Goal: Information Seeking & Learning: Learn about a topic

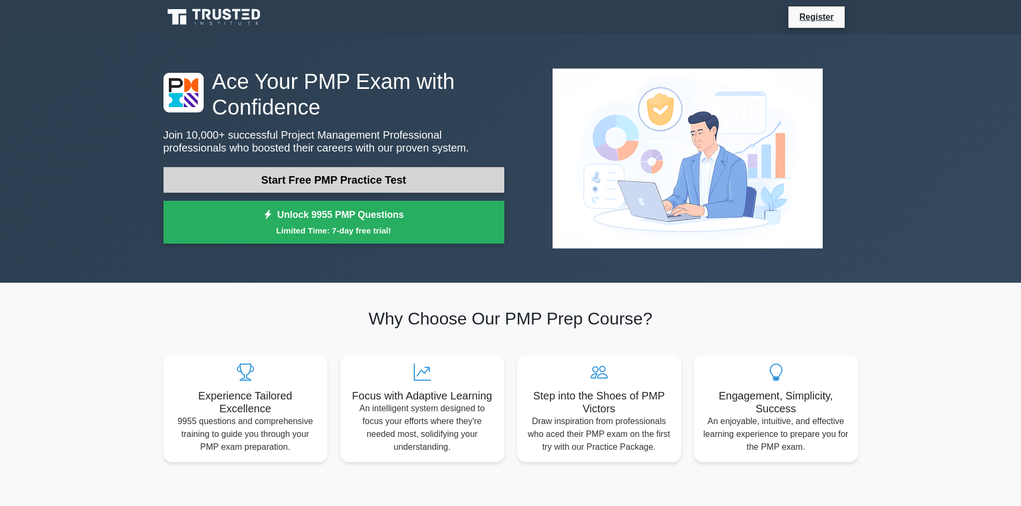
click at [342, 177] on link "Start Free PMP Practice Test" at bounding box center [333, 180] width 341 height 26
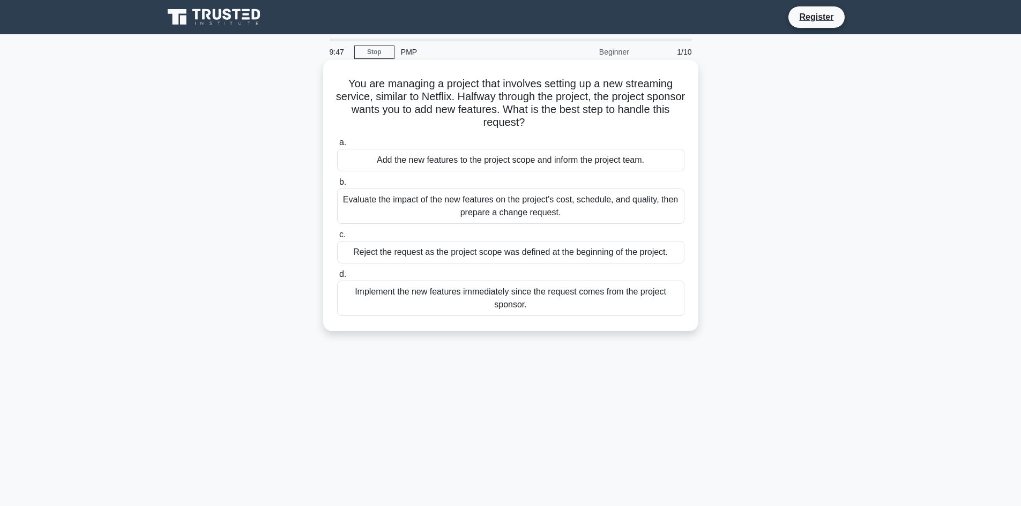
click at [511, 211] on div "Evaluate the impact of the new features on the project's cost, schedule, and qu…" at bounding box center [510, 206] width 347 height 35
click at [337, 186] on input "b. Evaluate the impact of the new features on the project's cost, schedule, and…" at bounding box center [337, 182] width 0 height 7
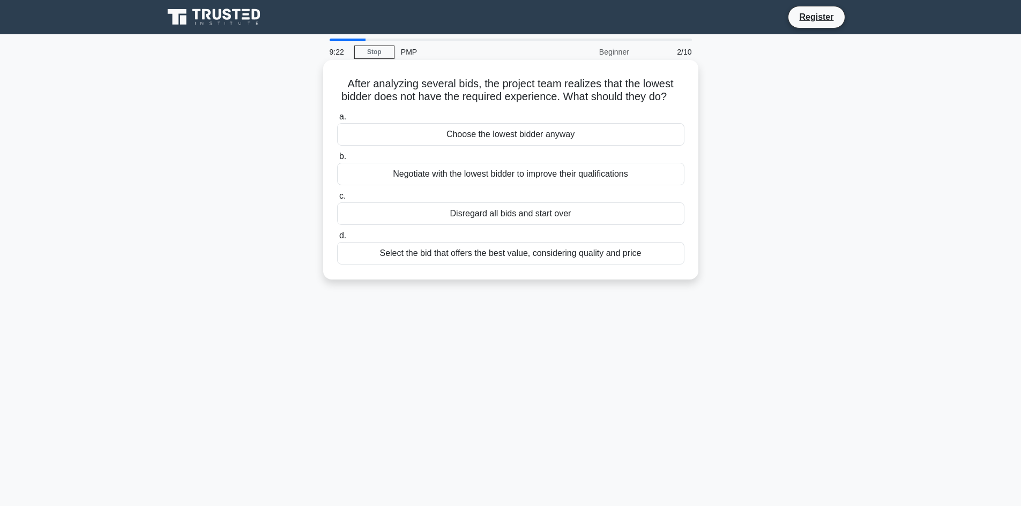
click at [477, 185] on div "Negotiate with the lowest bidder to improve their qualifications" at bounding box center [510, 174] width 347 height 23
click at [337, 160] on input "b. Negotiate with the lowest bidder to improve their qualifications" at bounding box center [337, 156] width 0 height 7
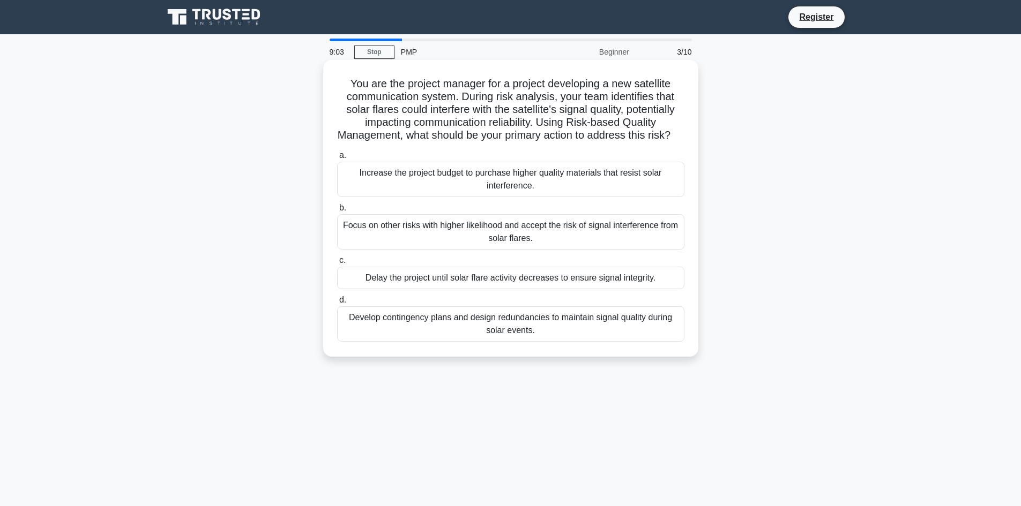
click at [532, 335] on div "Develop contingency plans and design redundancies to maintain signal quality du…" at bounding box center [510, 323] width 347 height 35
click at [337, 304] on input "d. Develop contingency plans and design redundancies to maintain signal quality…" at bounding box center [337, 300] width 0 height 7
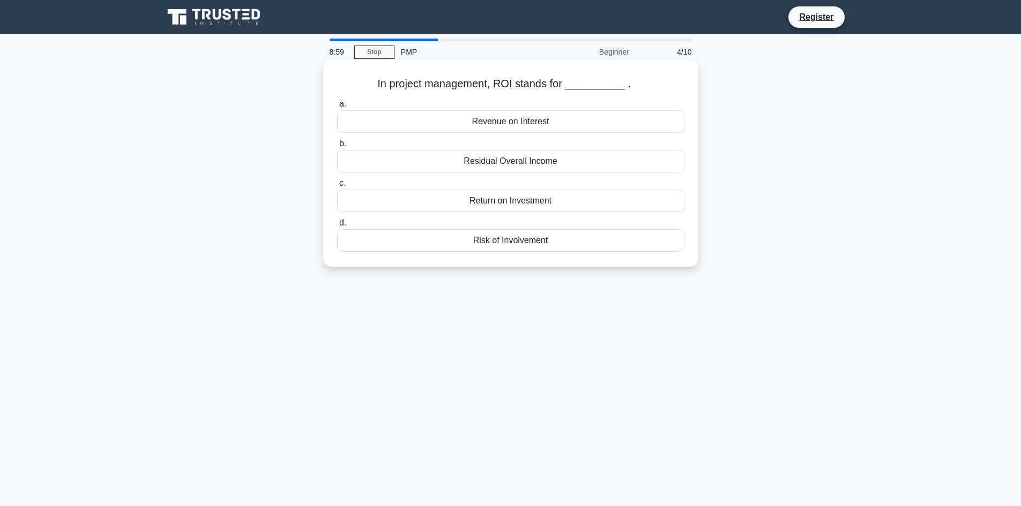
click at [527, 204] on div "Return on Investment" at bounding box center [510, 201] width 347 height 23
click at [337, 187] on input "c. Return on Investment" at bounding box center [337, 183] width 0 height 7
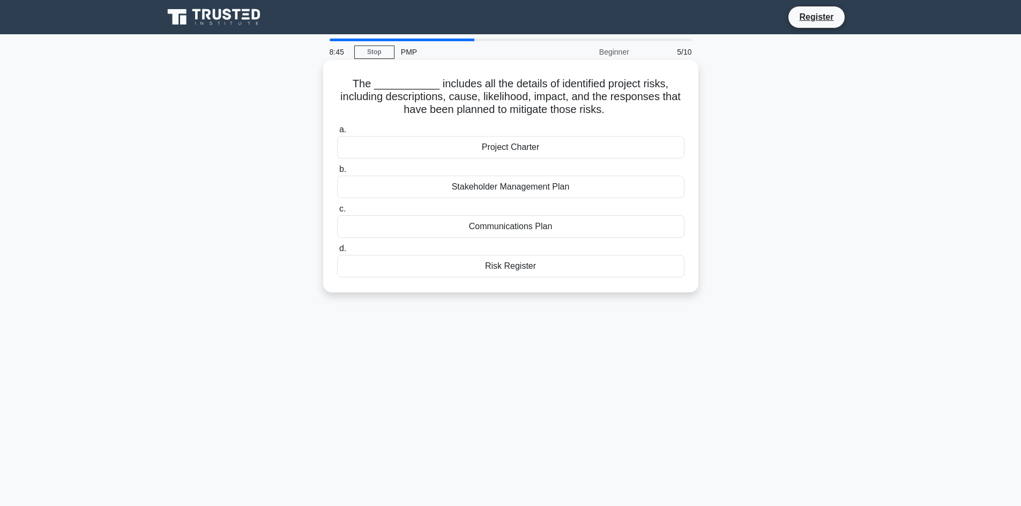
click at [528, 268] on div "Risk Register" at bounding box center [510, 266] width 347 height 23
click at [337, 252] on input "d. Risk Register" at bounding box center [337, 248] width 0 height 7
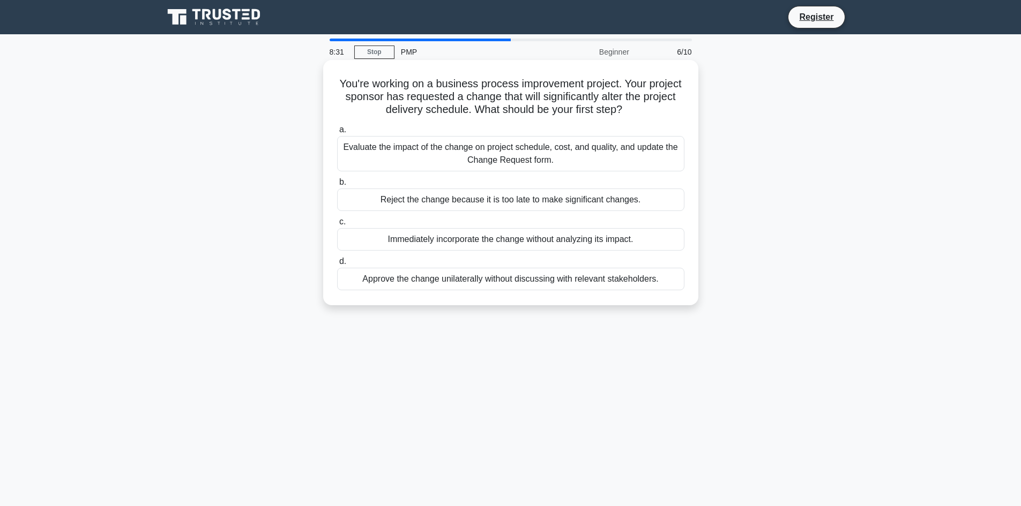
click at [530, 153] on div "Evaluate the impact of the change on project schedule, cost, and quality, and u…" at bounding box center [510, 153] width 347 height 35
click at [337, 133] on input "a. Evaluate the impact of the change on project schedule, cost, and quality, an…" at bounding box center [337, 129] width 0 height 7
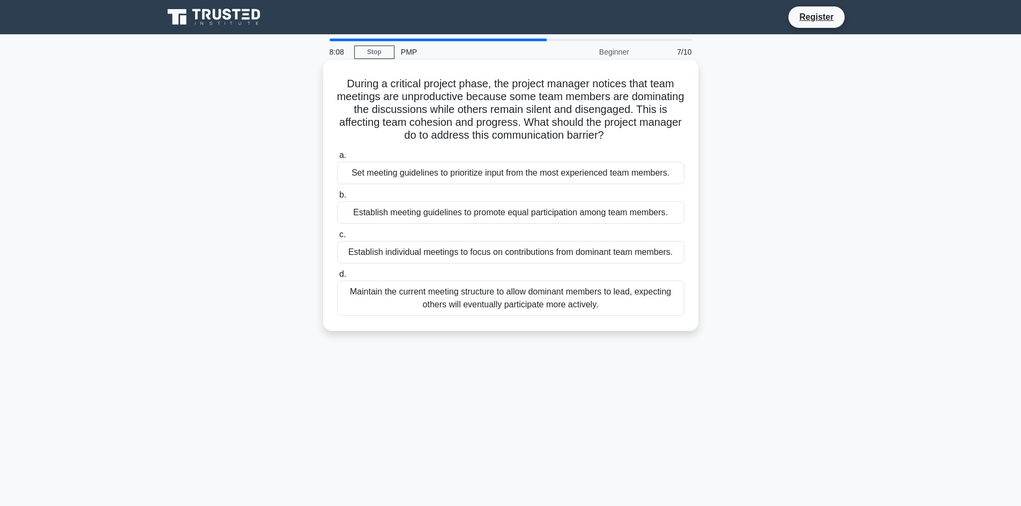
click at [496, 209] on div "Establish meeting guidelines to promote equal participation among team members." at bounding box center [510, 212] width 347 height 23
click at [337, 199] on input "b. Establish meeting guidelines to promote equal participation among team membe…" at bounding box center [337, 195] width 0 height 7
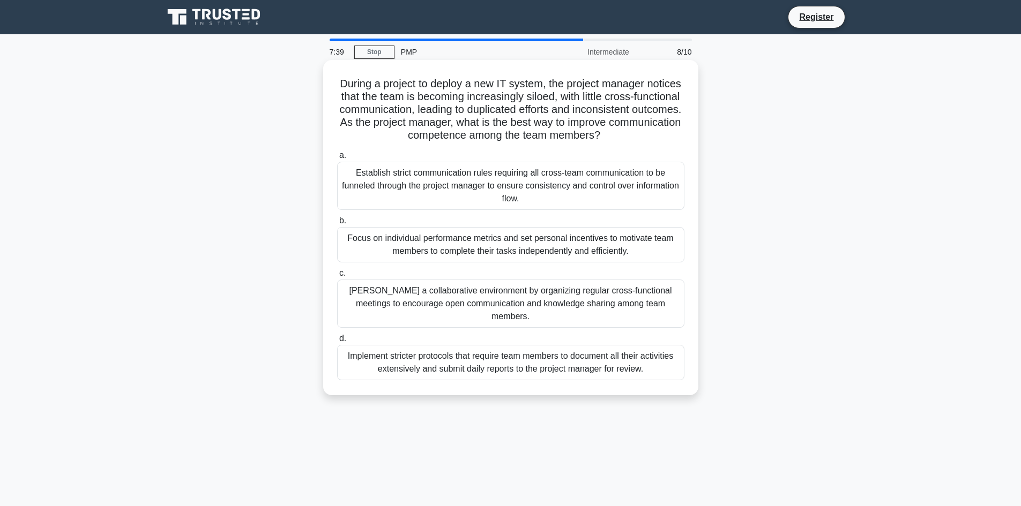
click at [499, 297] on div "Foster a collaborative environment by organizing regular cross-functional meeti…" at bounding box center [510, 304] width 347 height 48
click at [337, 277] on input "c. Foster a collaborative environment by organizing regular cross-functional me…" at bounding box center [337, 273] width 0 height 7
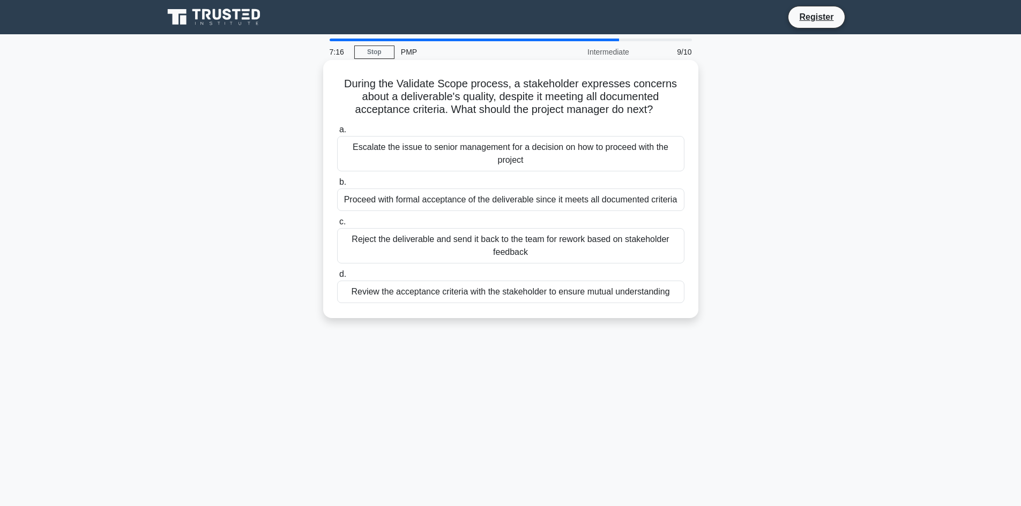
click at [534, 291] on div "Review the acceptance criteria with the stakeholder to ensure mutual understand…" at bounding box center [510, 292] width 347 height 23
click at [337, 278] on input "d. Review the acceptance criteria with the stakeholder to ensure mutual underst…" at bounding box center [337, 274] width 0 height 7
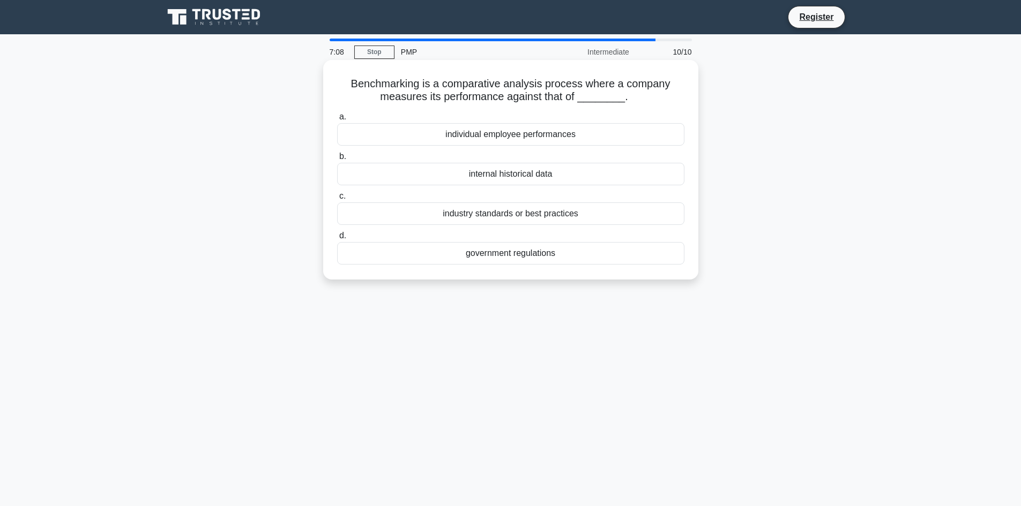
click at [537, 213] on div "industry standards or best practices" at bounding box center [510, 214] width 347 height 23
click at [337, 200] on input "c. industry standards or best practices" at bounding box center [337, 196] width 0 height 7
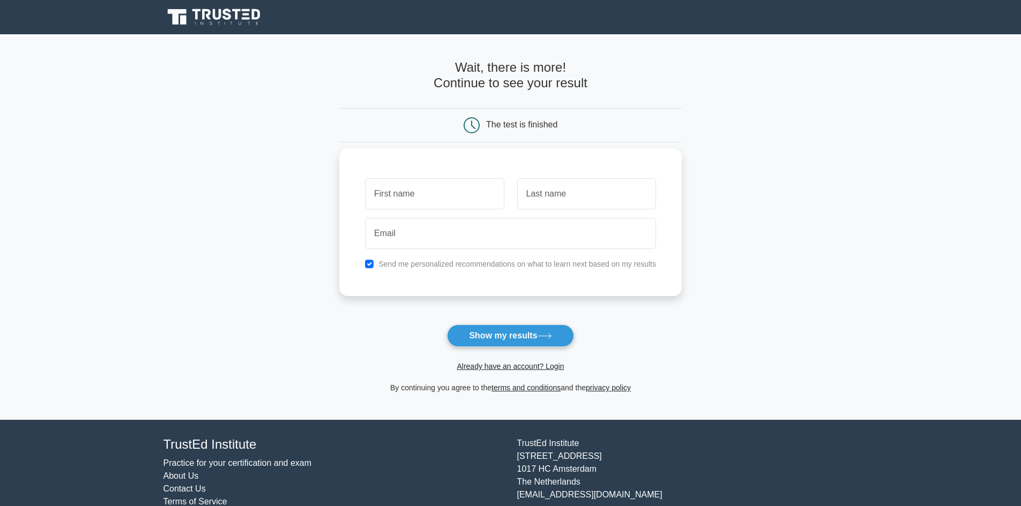
click at [455, 199] on input "text" at bounding box center [434, 193] width 139 height 31
drag, startPoint x: 428, startPoint y: 188, endPoint x: 370, endPoint y: 199, distance: 59.5
click at [370, 199] on input "robin" at bounding box center [434, 193] width 139 height 31
type input "Robin"
click at [578, 194] on input "text" at bounding box center [586, 193] width 139 height 31
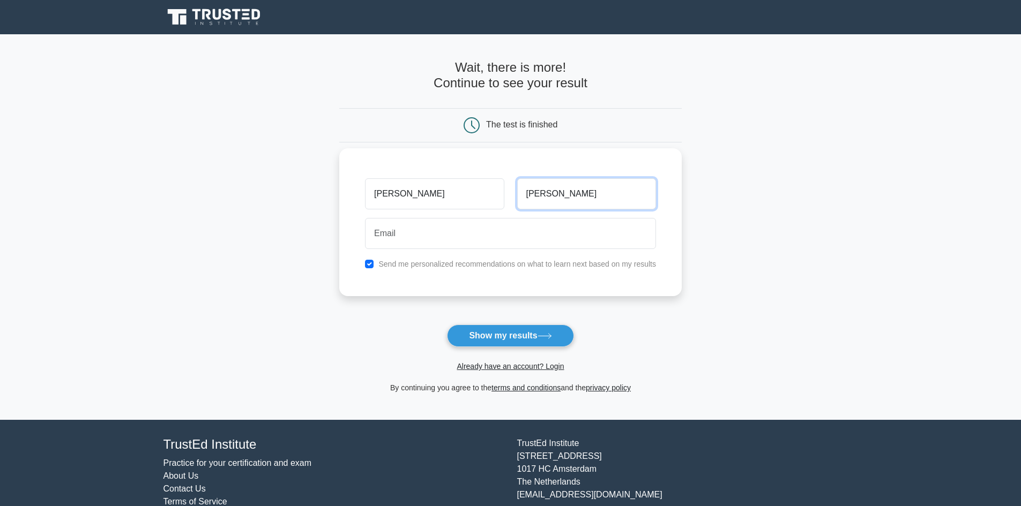
type input "Whiteis"
click at [395, 239] on input "email" at bounding box center [510, 233] width 291 height 31
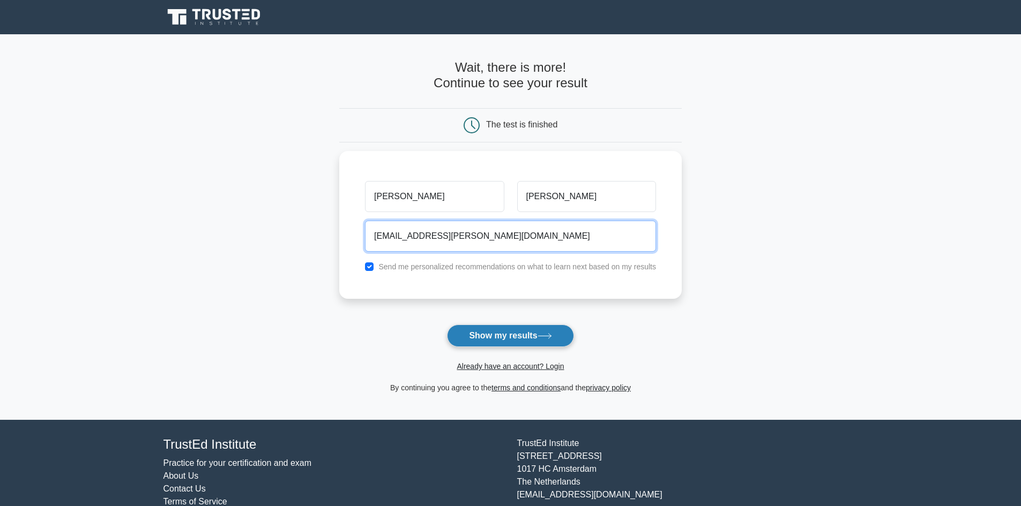
type input "rwhiteis@cox.net"
click at [509, 332] on button "Show my results" at bounding box center [510, 336] width 126 height 23
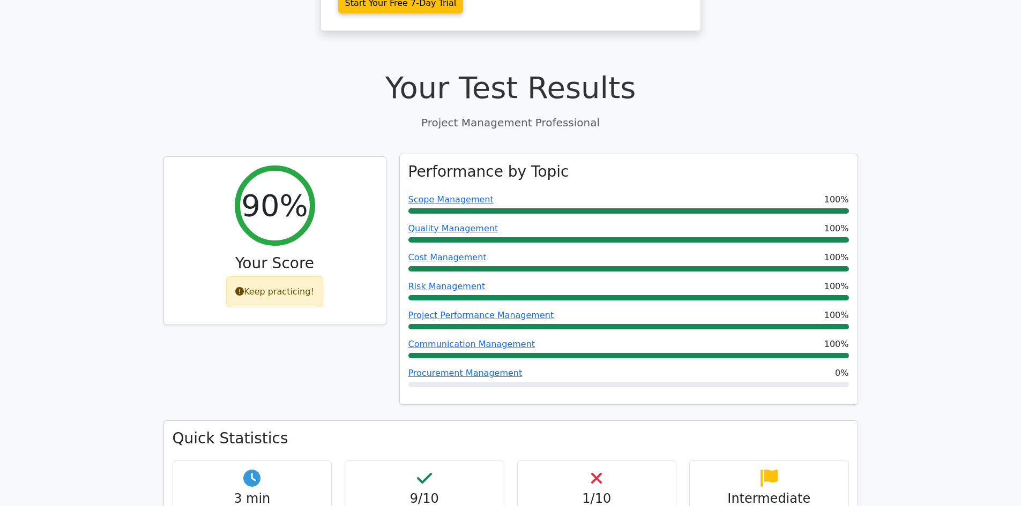
scroll to position [375, 0]
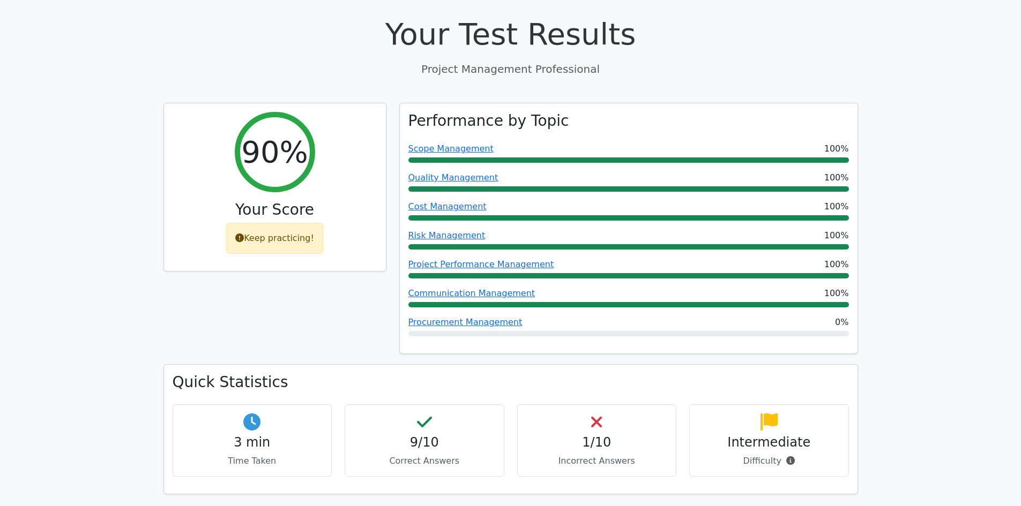
click at [590, 437] on h4 "1/10" at bounding box center [596, 443] width 141 height 16
click at [593, 435] on h4 "1/10" at bounding box center [596, 443] width 141 height 16
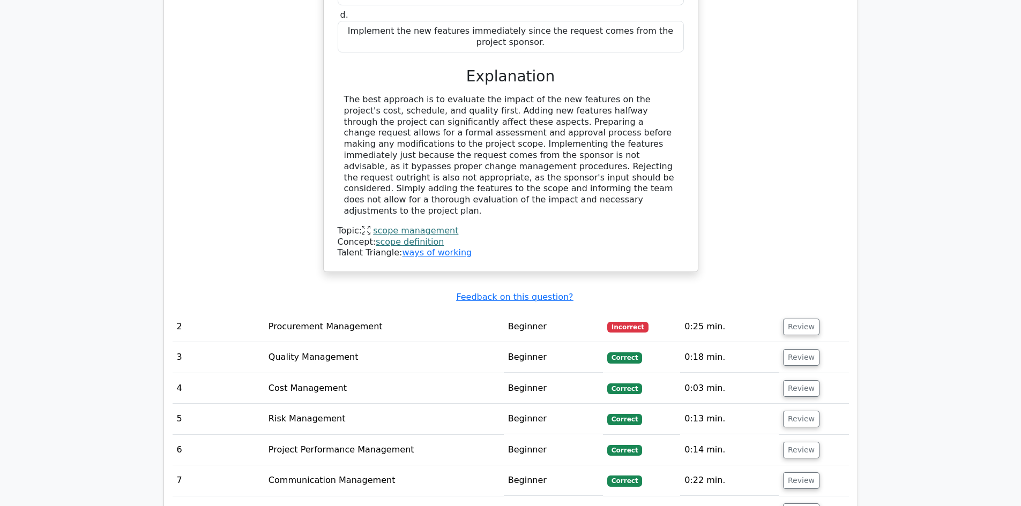
scroll to position [1179, 0]
click at [804, 318] on button "Review" at bounding box center [801, 326] width 36 height 17
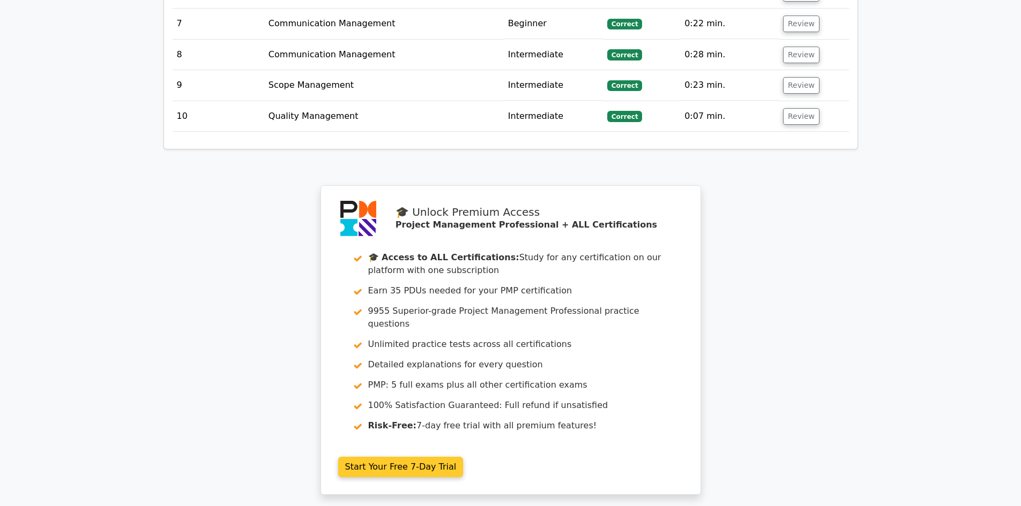
scroll to position [2247, 0]
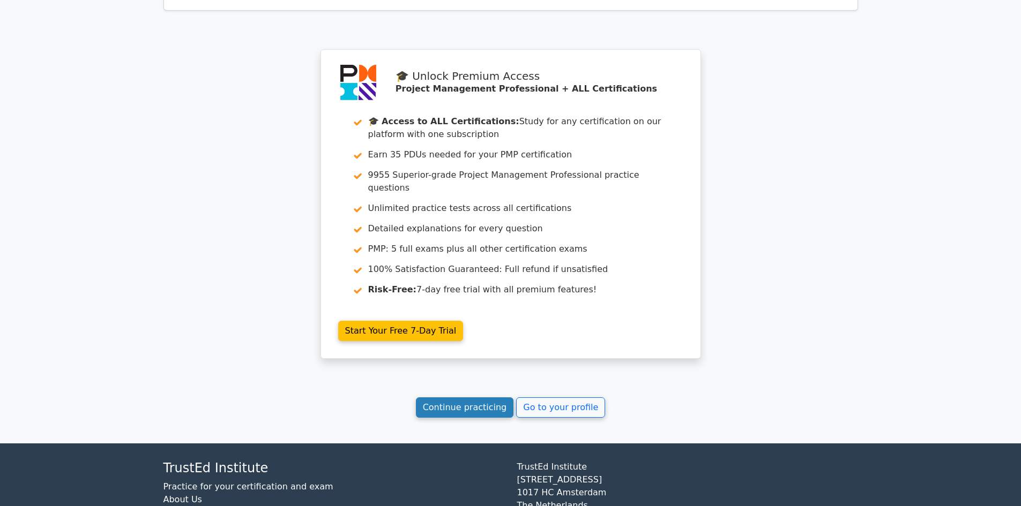
click at [445, 398] on link "Continue practicing" at bounding box center [465, 408] width 98 height 20
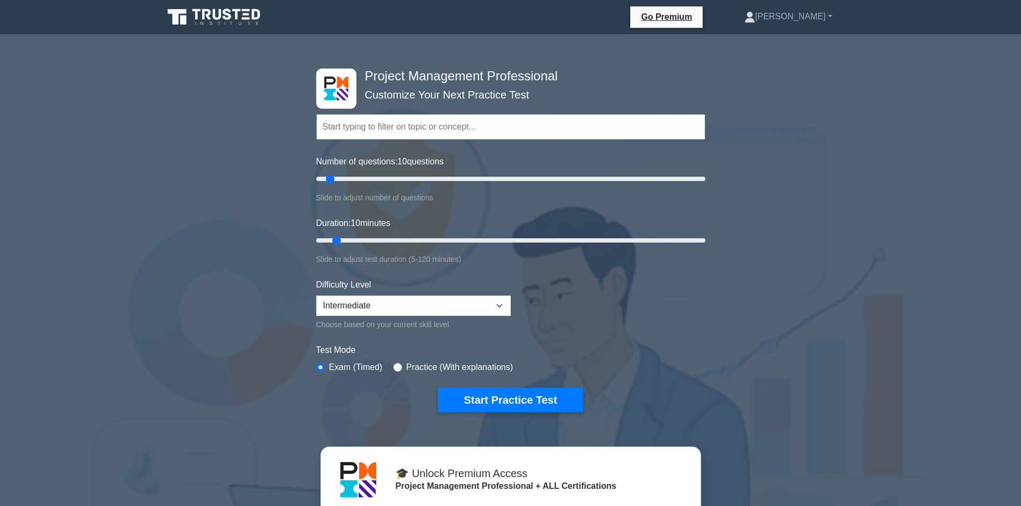
click at [387, 129] on input "text" at bounding box center [510, 127] width 389 height 26
type input "project manager"
click at [438, 388] on button "Start Practice Test" at bounding box center [510, 400] width 145 height 25
click at [385, 125] on input "text" at bounding box center [510, 127] width 389 height 26
click at [386, 125] on input "text" at bounding box center [510, 127] width 389 height 26
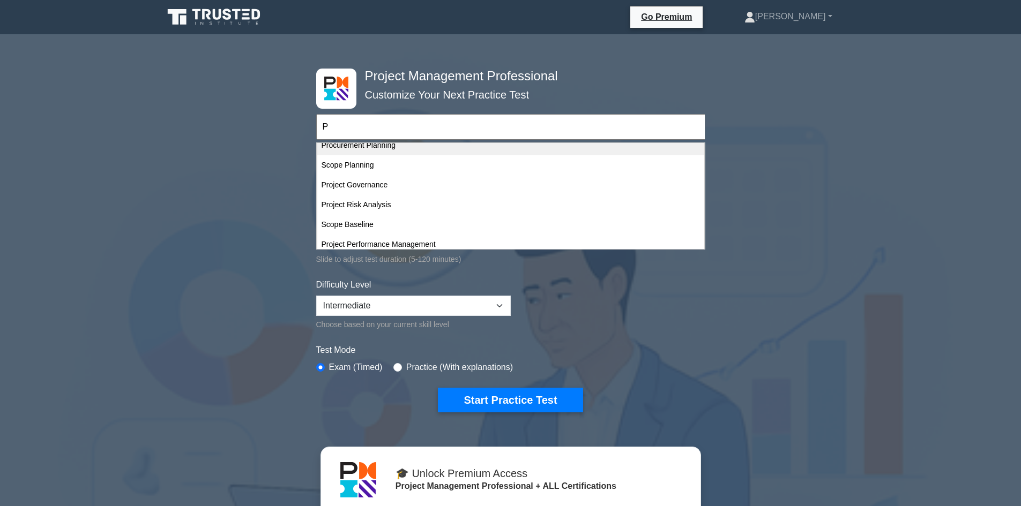
scroll to position [161, 0]
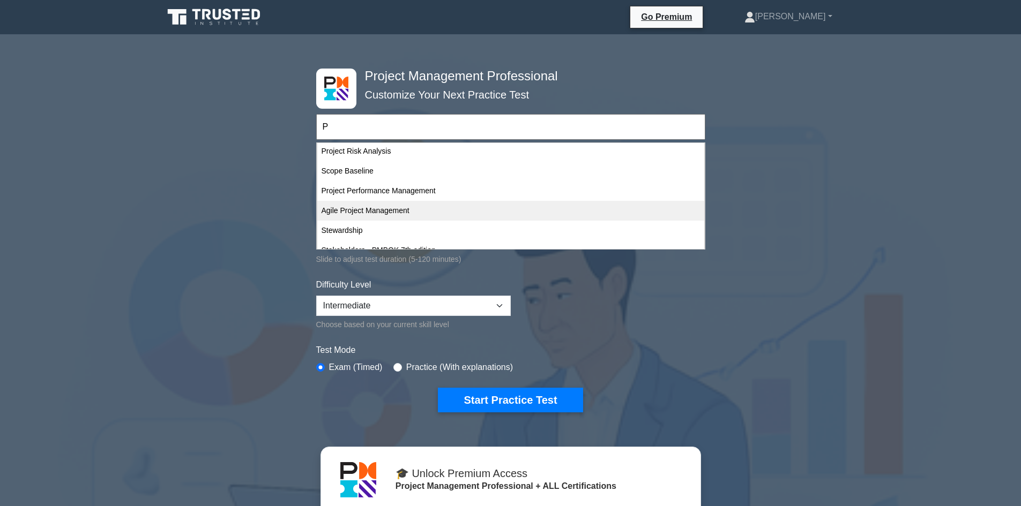
click at [379, 206] on div "Agile Project Management" at bounding box center [510, 211] width 387 height 20
type input "Agile Project Management"
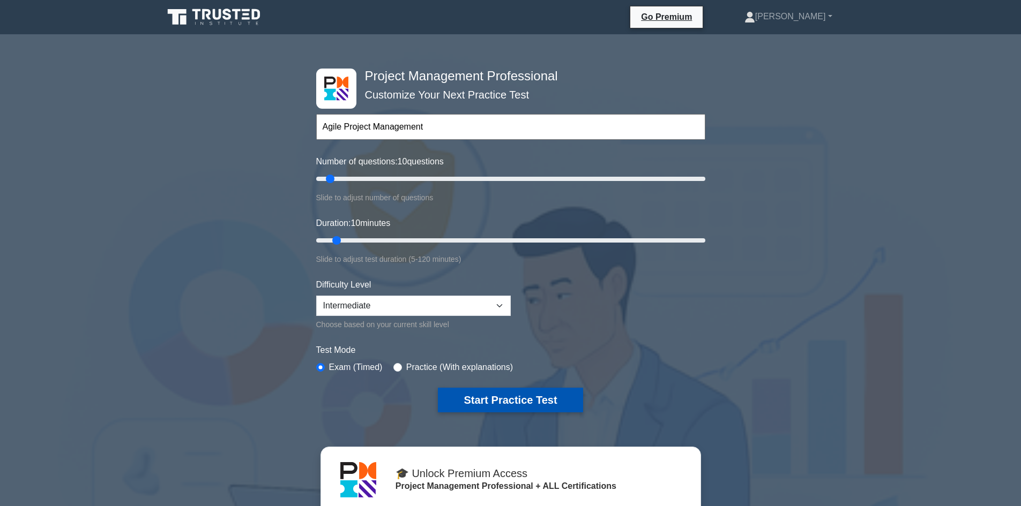
click at [512, 394] on button "Start Practice Test" at bounding box center [510, 400] width 145 height 25
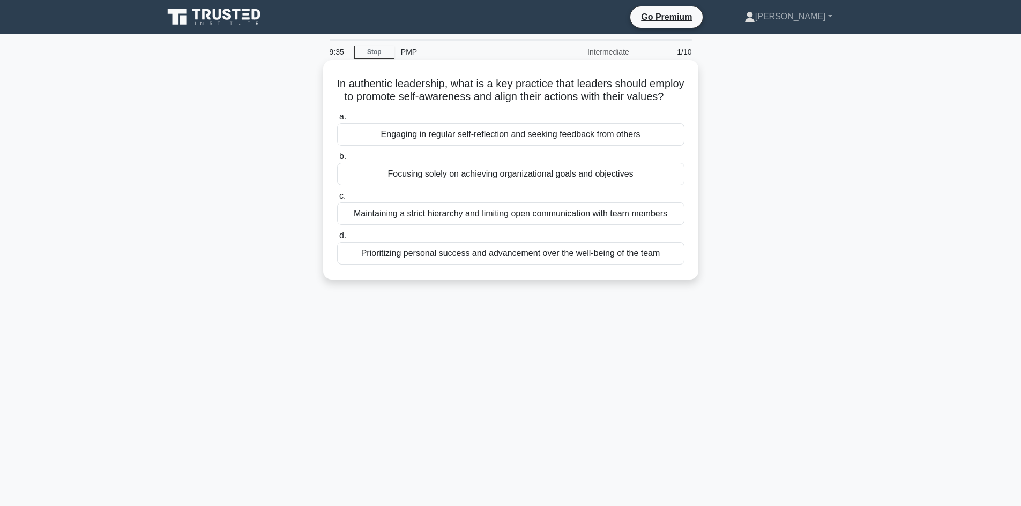
click at [482, 146] on div "Engaging in regular self-reflection and seeking feedback from others" at bounding box center [510, 134] width 347 height 23
click at [337, 121] on input "a. Engaging in regular self-reflection and seeking feedback from others" at bounding box center [337, 117] width 0 height 7
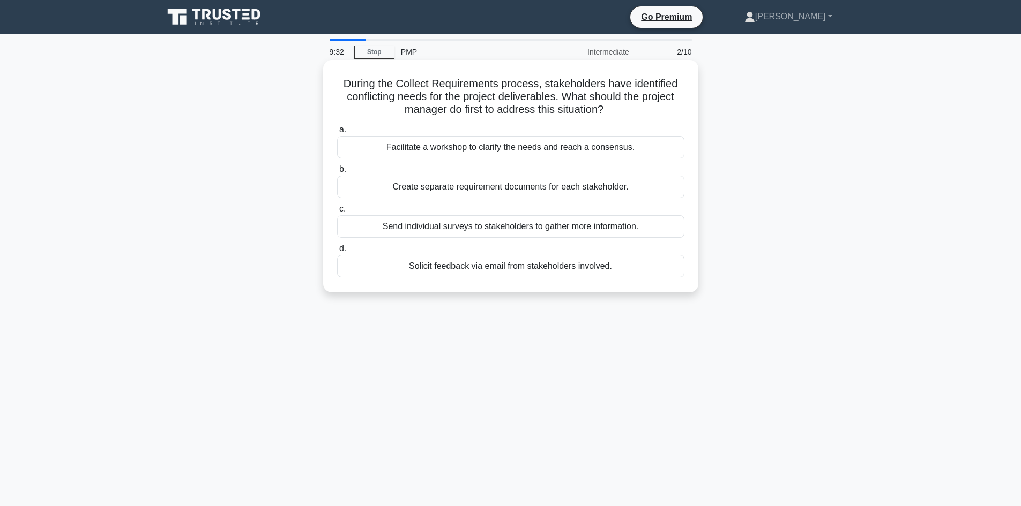
click at [483, 147] on div "Facilitate a workshop to clarify the needs and reach a consensus." at bounding box center [510, 147] width 347 height 23
click at [337, 133] on input "a. Facilitate a workshop to clarify the needs and reach a consensus." at bounding box center [337, 129] width 0 height 7
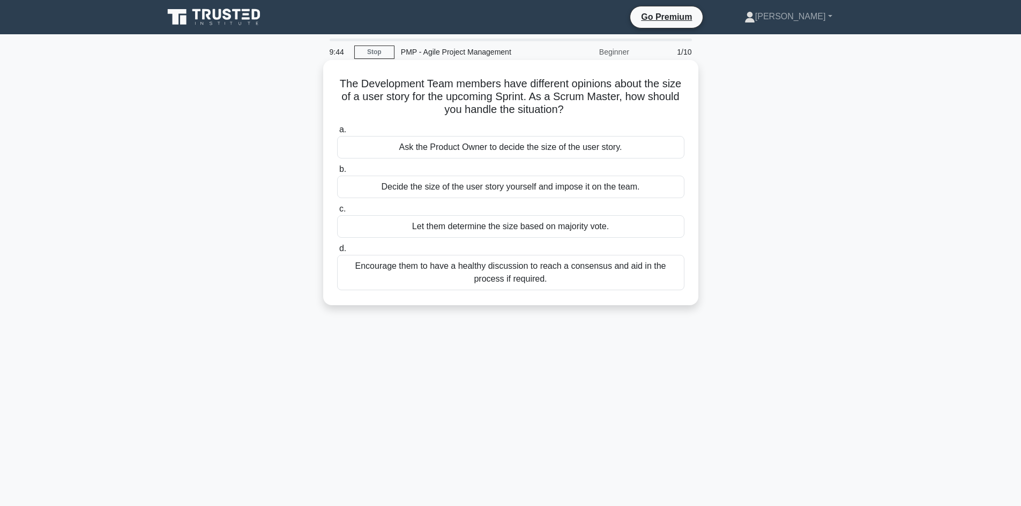
click at [526, 278] on div "Encourage them to have a healthy discussion to reach a consensus and aid in the…" at bounding box center [510, 272] width 347 height 35
click at [337, 252] on input "d. Encourage them to have a healthy discussion to reach a consensus and aid in …" at bounding box center [337, 248] width 0 height 7
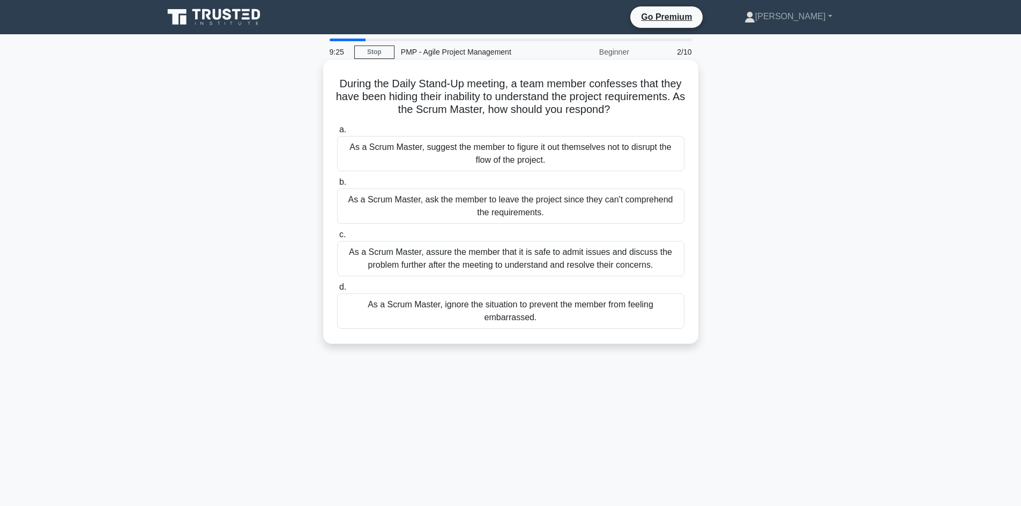
click at [464, 257] on div "As a Scrum Master, assure the member that it is safe to admit issues and discus…" at bounding box center [510, 258] width 347 height 35
click at [337, 238] on input "c. As a Scrum Master, assure the member that it is safe to admit issues and dis…" at bounding box center [337, 234] width 0 height 7
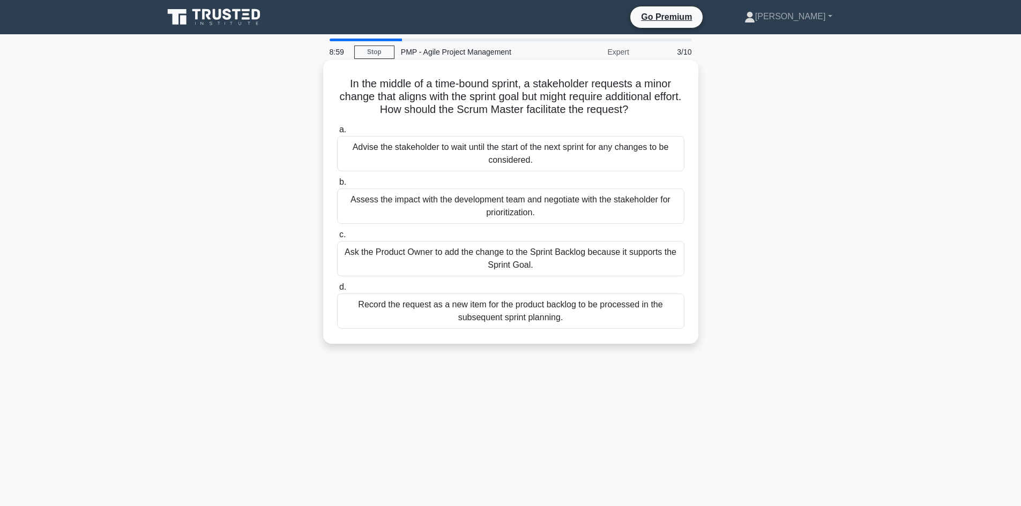
click at [500, 306] on div "Record the request as a new item for the product backlog to be processed in the…" at bounding box center [510, 311] width 347 height 35
click at [337, 291] on input "d. Record the request as a new item for the product backlog to be processed in …" at bounding box center [337, 287] width 0 height 7
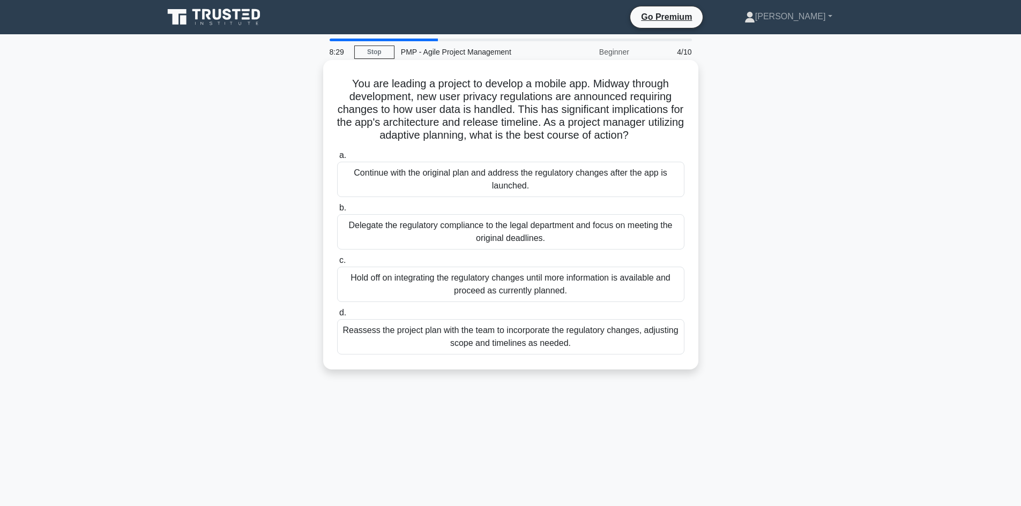
click at [505, 335] on div "Reassess the project plan with the team to incorporate the regulatory changes, …" at bounding box center [510, 336] width 347 height 35
click at [337, 317] on input "d. Reassess the project plan with the team to incorporate the regulatory change…" at bounding box center [337, 313] width 0 height 7
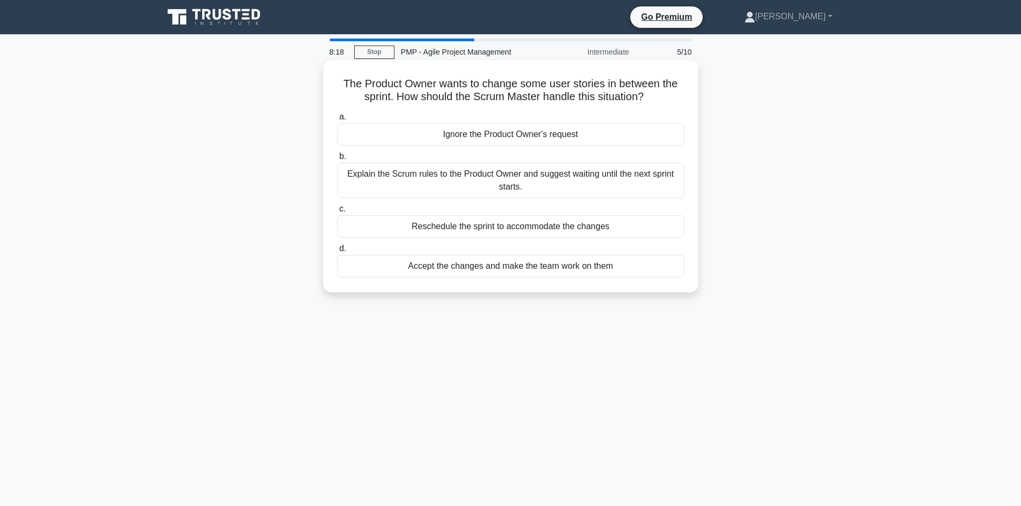
click at [534, 176] on div "Explain the Scrum rules to the Product Owner and suggest waiting until the next…" at bounding box center [510, 180] width 347 height 35
click at [337, 160] on input "b. Explain the Scrum rules to the Product Owner and suggest waiting until the n…" at bounding box center [337, 156] width 0 height 7
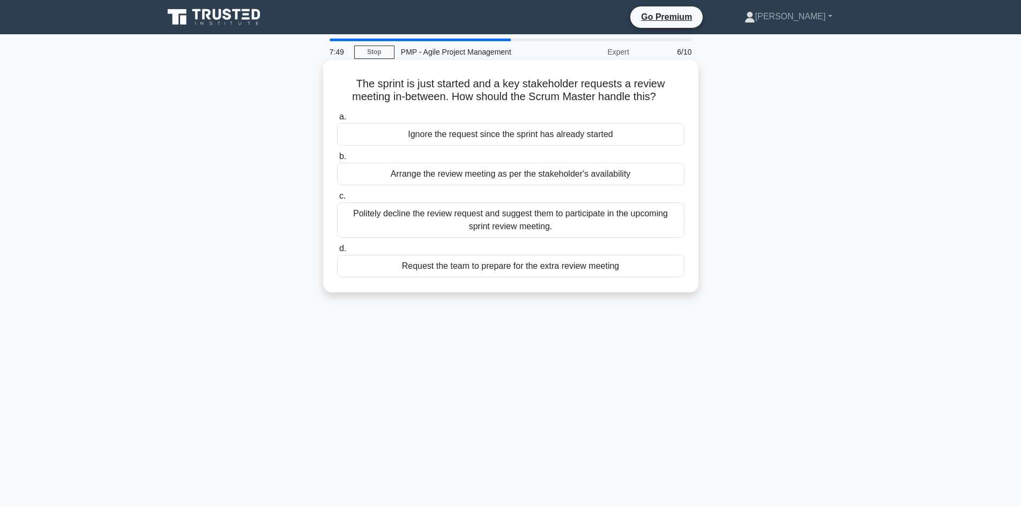
click at [510, 219] on div "Politely decline the review request and suggest them to participate in the upco…" at bounding box center [510, 220] width 347 height 35
click at [337, 200] on input "c. Politely decline the review request and suggest them to participate in the u…" at bounding box center [337, 196] width 0 height 7
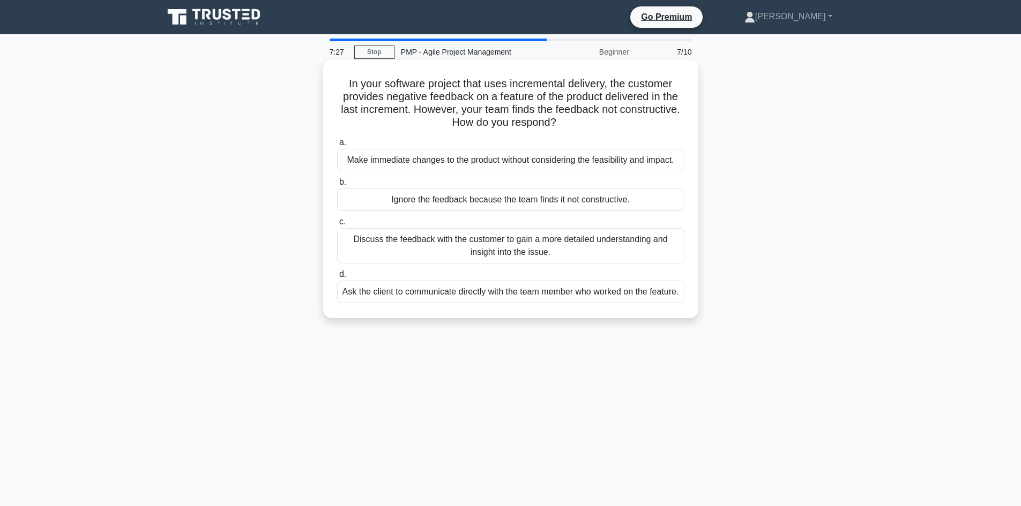
click at [522, 244] on div "Discuss the feedback with the customer to gain a more detailed understanding an…" at bounding box center [510, 245] width 347 height 35
click at [337, 226] on input "c. Discuss the feedback with the customer to gain a more detailed understanding…" at bounding box center [337, 222] width 0 height 7
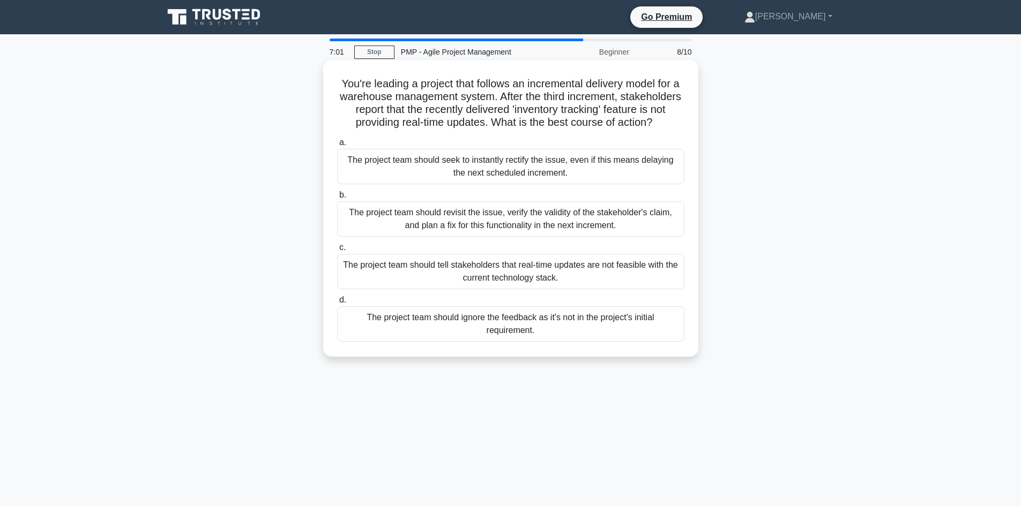
click at [506, 227] on div "The project team should revisit the issue, verify the validity of the stakehold…" at bounding box center [510, 218] width 347 height 35
click at [337, 199] on input "b. The project team should revisit the issue, verify the validity of the stakeh…" at bounding box center [337, 195] width 0 height 7
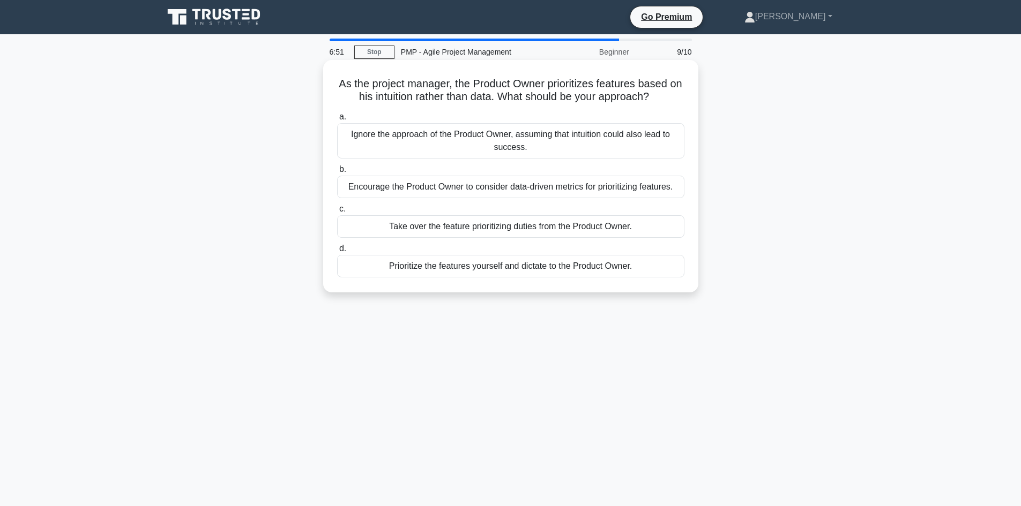
click at [566, 189] on div "Encourage the Product Owner to consider data-driven metrics for prioritizing fe…" at bounding box center [510, 187] width 347 height 23
click at [337, 173] on input "b. Encourage the Product Owner to consider data-driven metrics for prioritizing…" at bounding box center [337, 169] width 0 height 7
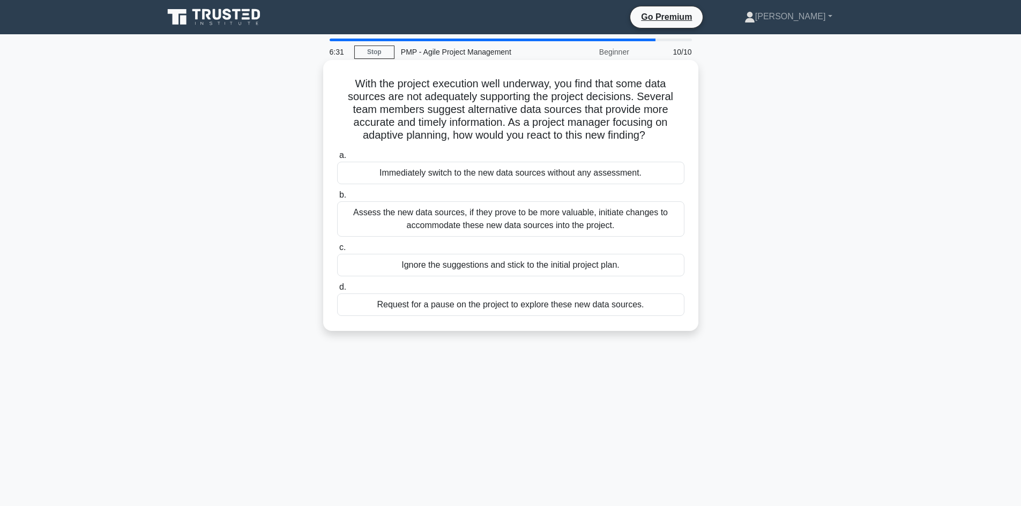
click at [546, 215] on div "Assess the new data sources, if they prove to be more valuable, initiate change…" at bounding box center [510, 218] width 347 height 35
click at [337, 199] on input "b. Assess the new data sources, if they prove to be more valuable, initiate cha…" at bounding box center [337, 195] width 0 height 7
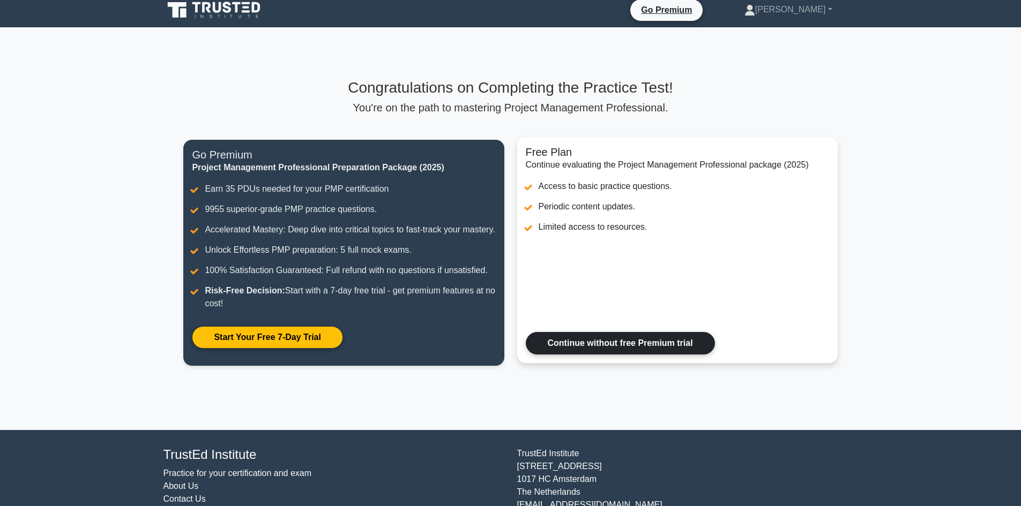
scroll to position [54, 0]
